Goal: Task Accomplishment & Management: Manage account settings

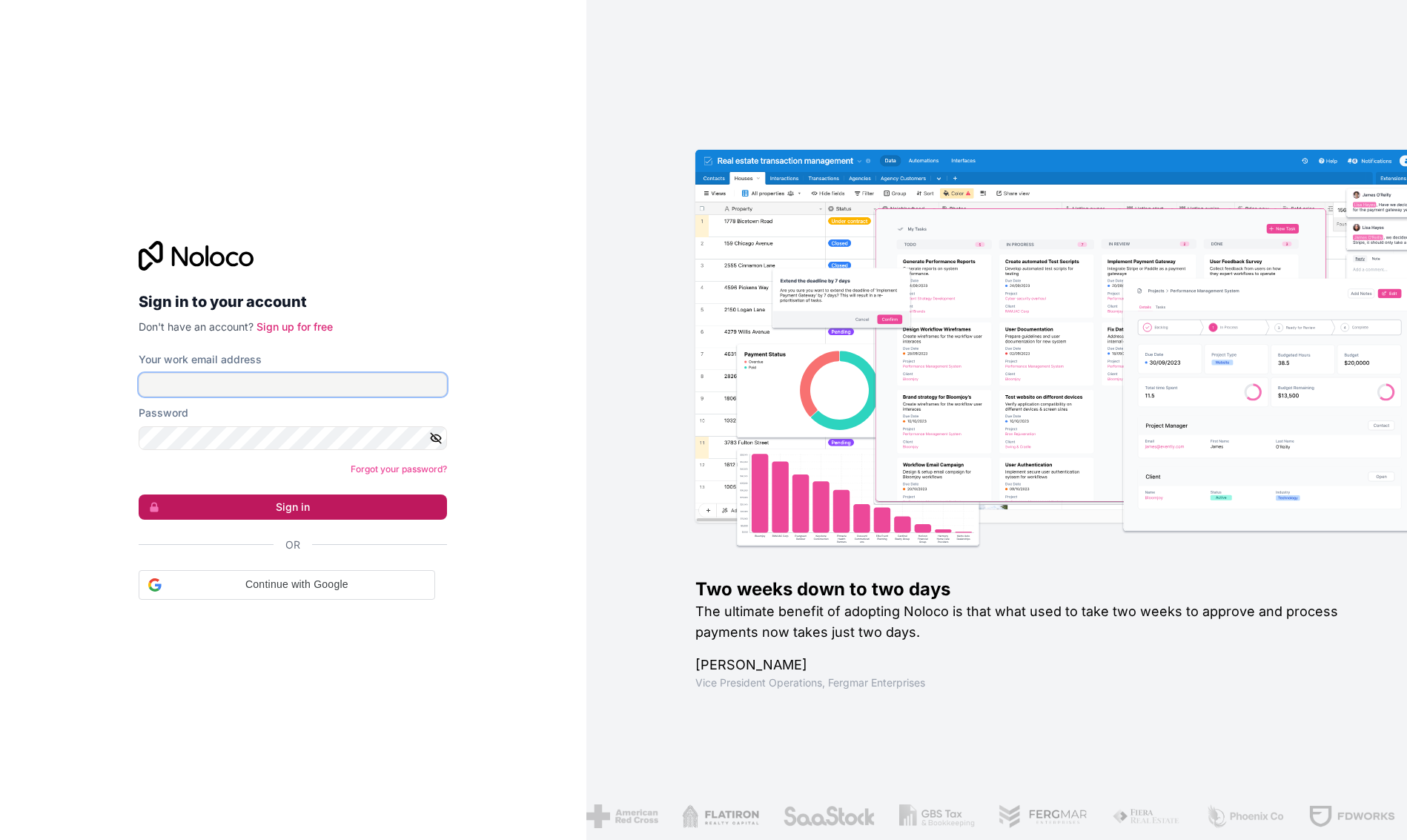
type input "[PERSON_NAME][EMAIL_ADDRESS][DOMAIN_NAME]"
click at [273, 508] on button "Sign in" at bounding box center [292, 507] width 308 height 26
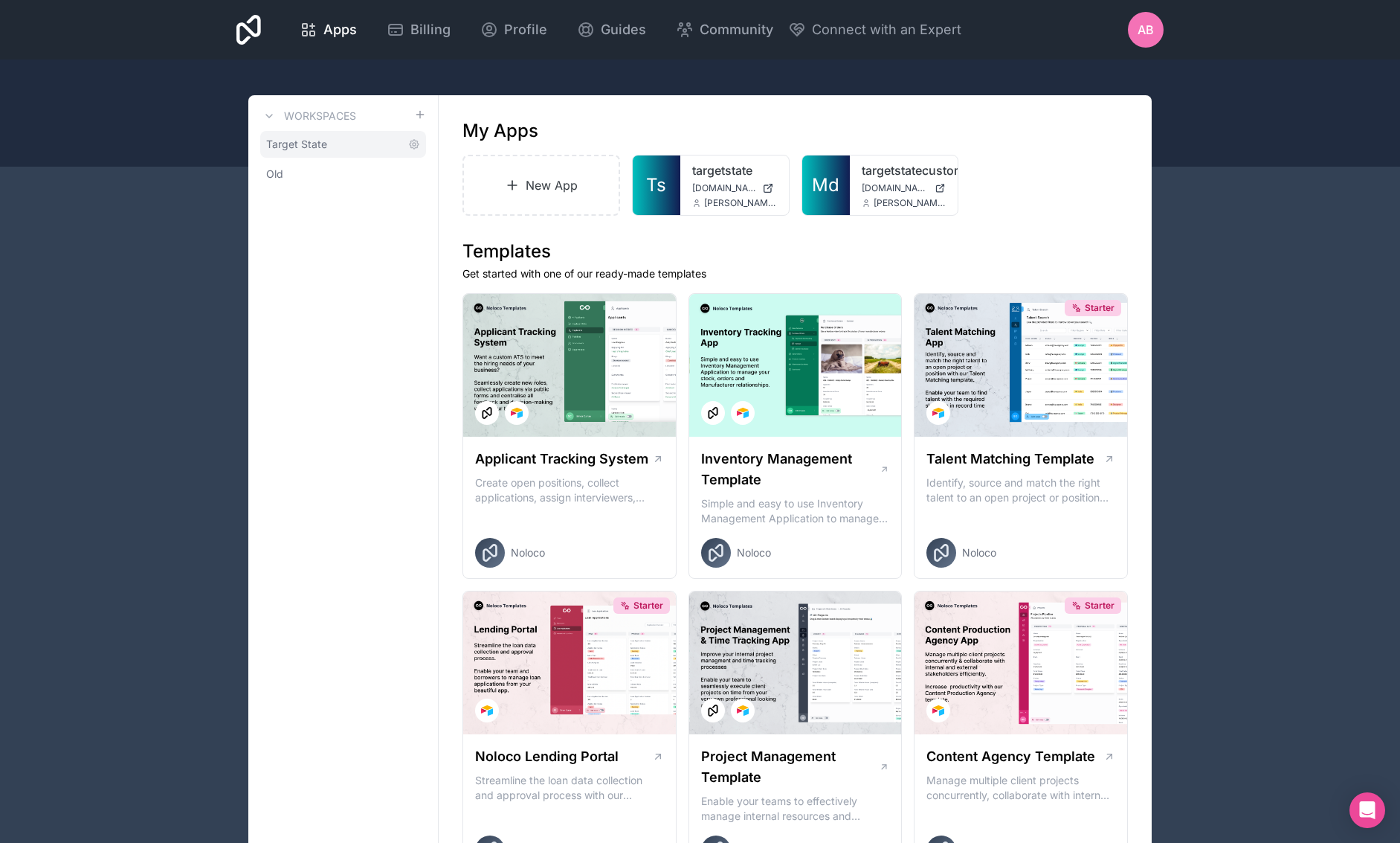
click at [276, 146] on span "Target State" at bounding box center [297, 144] width 61 height 15
click at [398, 32] on icon at bounding box center [395, 30] width 18 height 18
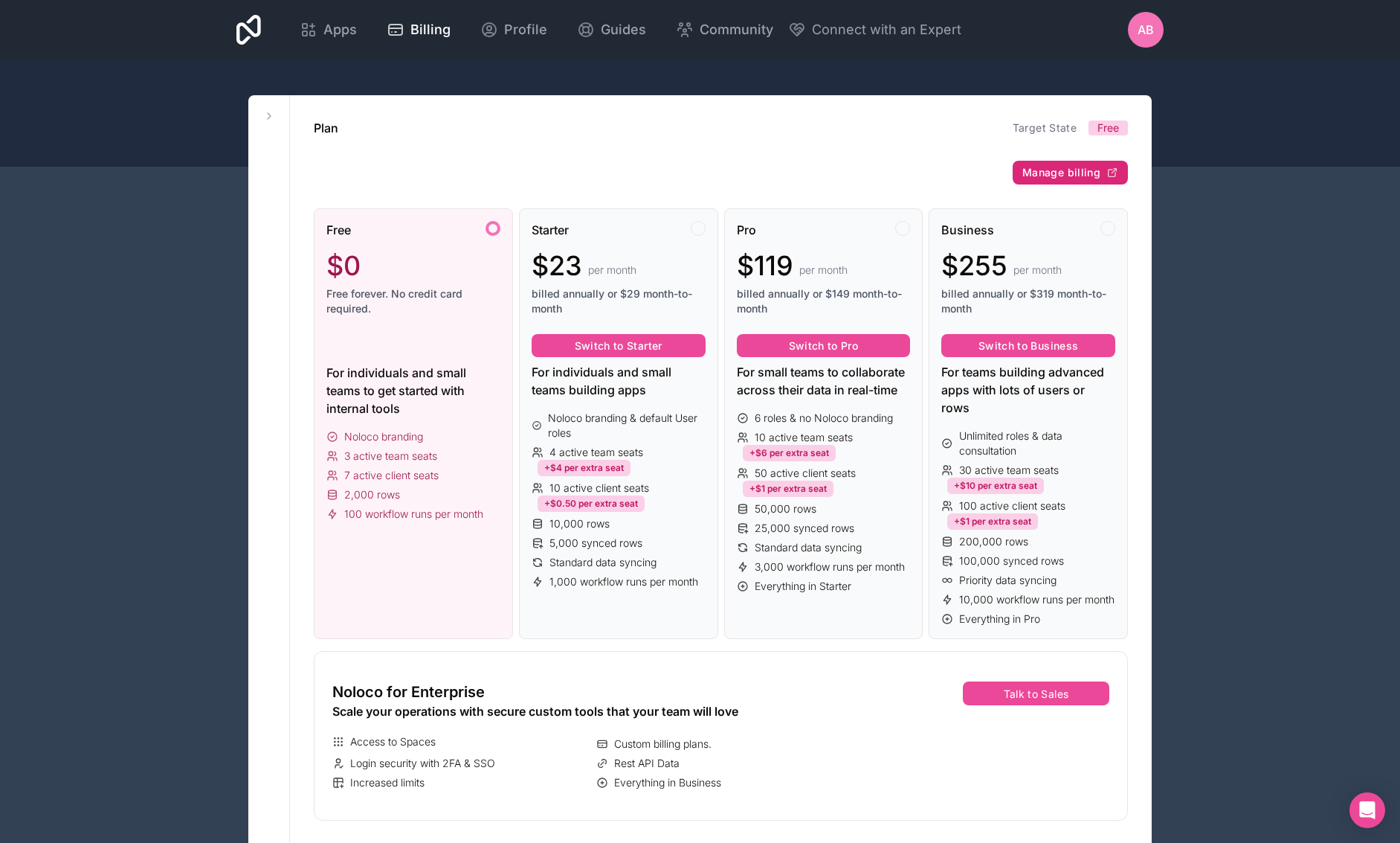
click at [1049, 176] on span "Manage billing" at bounding box center [1060, 172] width 78 height 14
